Goal: Information Seeking & Learning: Learn about a topic

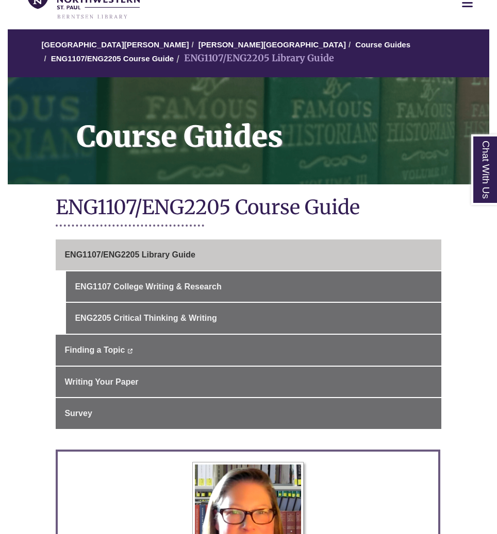
scroll to position [73, 0]
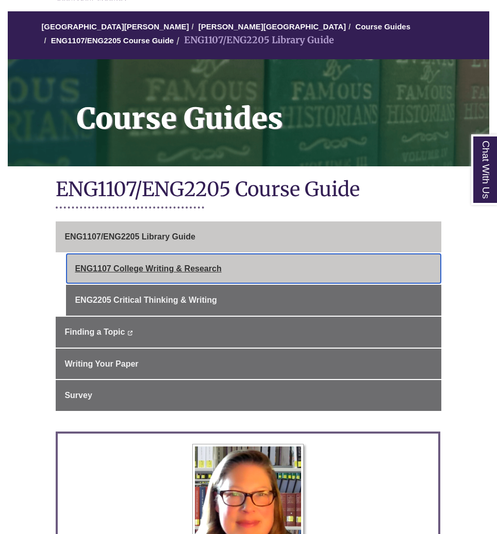
click at [106, 270] on link "ENG1107 College Writing & Research" at bounding box center [253, 268] width 375 height 31
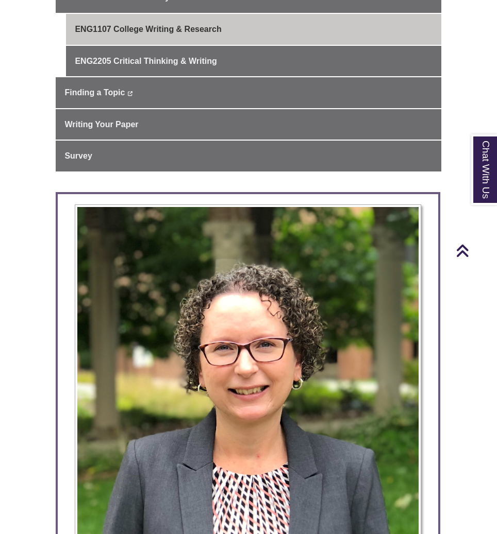
scroll to position [261, 0]
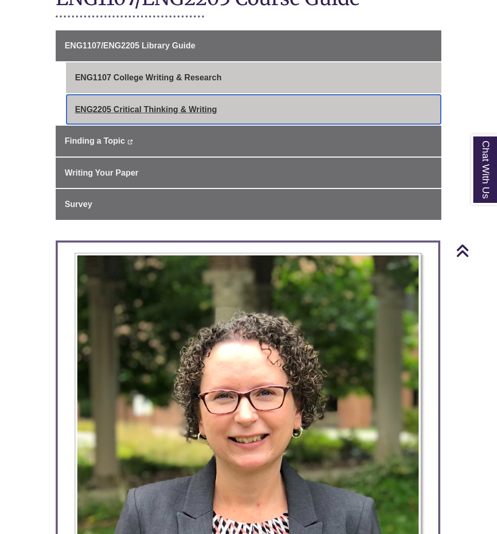
click at [135, 94] on link "ENG2205 Critical Thinking & Writing" at bounding box center [253, 109] width 375 height 31
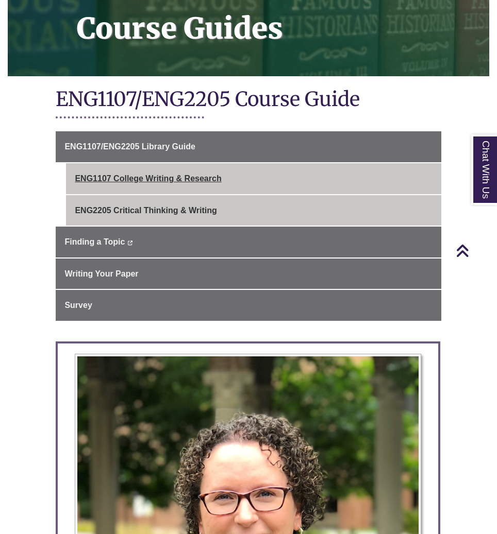
scroll to position [150, 0]
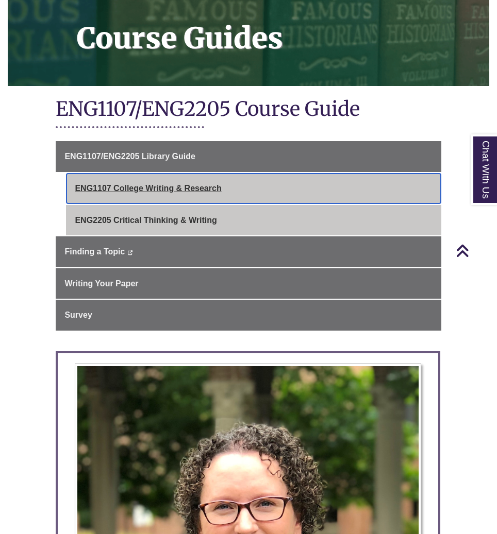
click at [155, 177] on link "ENG1107 College Writing & Research" at bounding box center [253, 188] width 375 height 31
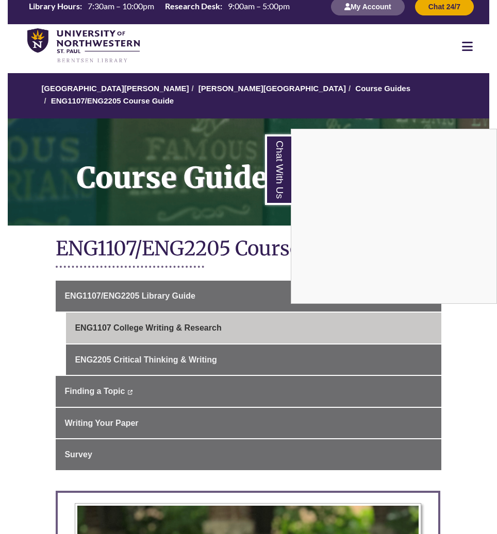
scroll to position [13, 0]
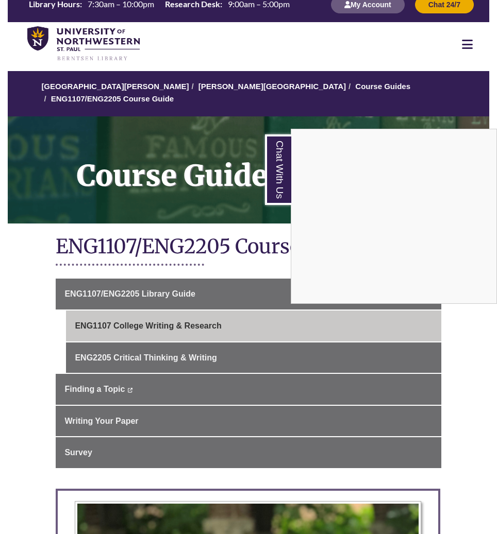
click at [105, 380] on div "Chat With Us" at bounding box center [248, 267] width 497 height 534
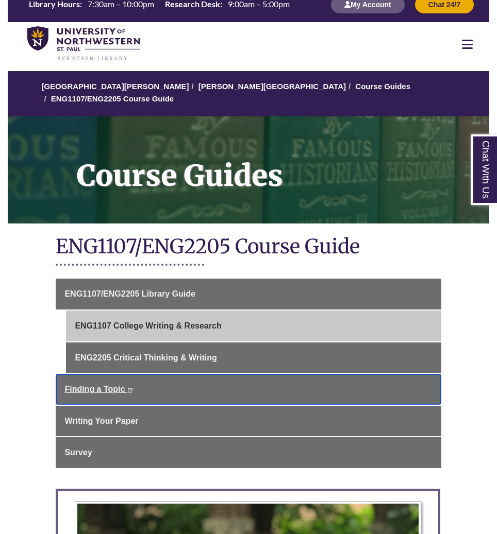
click at [105, 385] on span "Finding a Topic" at bounding box center [94, 389] width 60 height 9
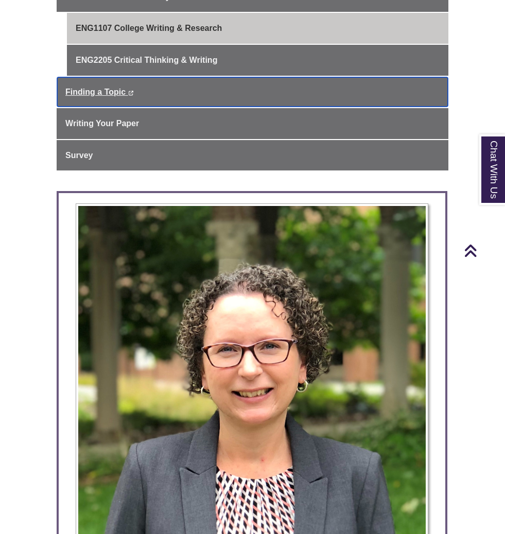
scroll to position [287, 0]
